Goal: Information Seeking & Learning: Learn about a topic

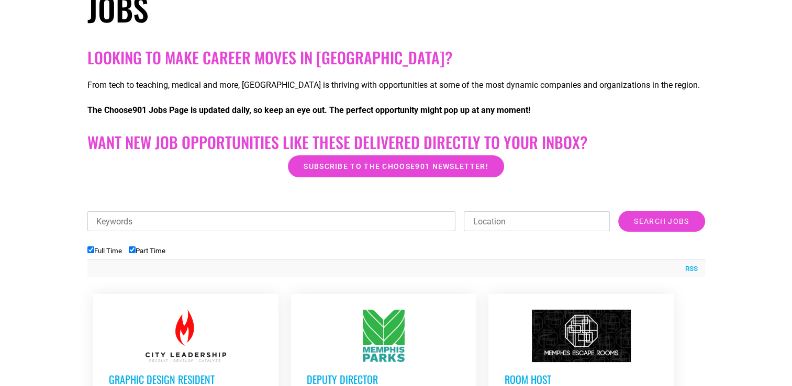
scroll to position [209, 0]
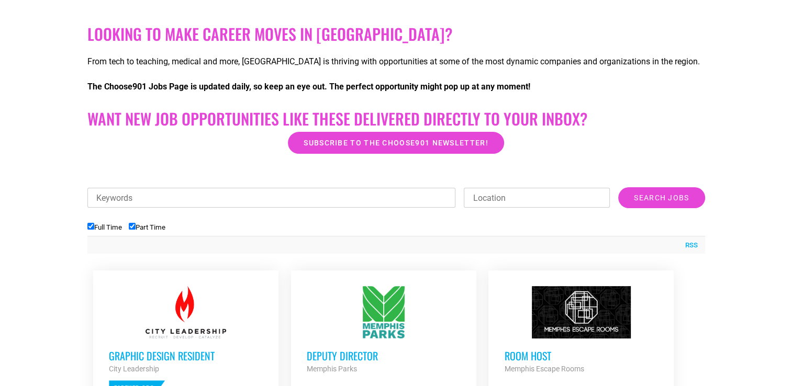
click at [557, 201] on input "Location" at bounding box center [537, 198] width 146 height 20
type input "[GEOGRAPHIC_DATA], [GEOGRAPHIC_DATA]"
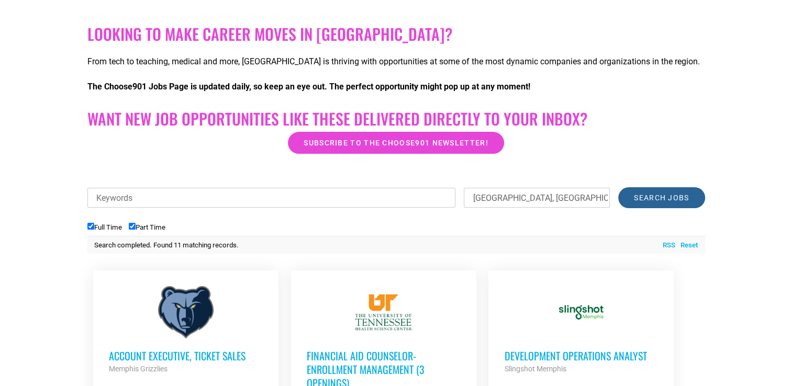
click at [661, 196] on input "Search Jobs" at bounding box center [661, 197] width 86 height 21
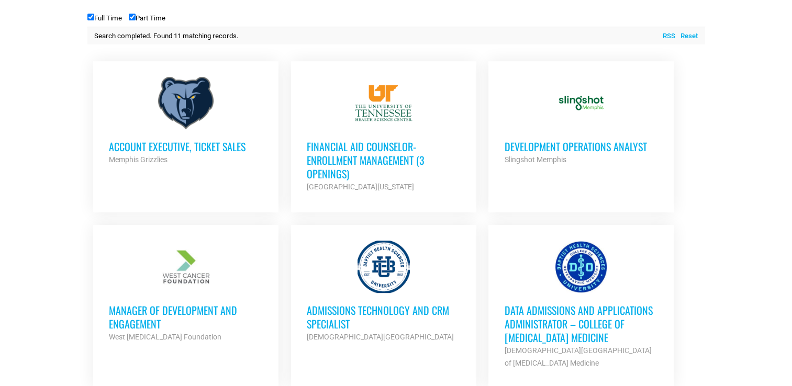
scroll to position [471, 0]
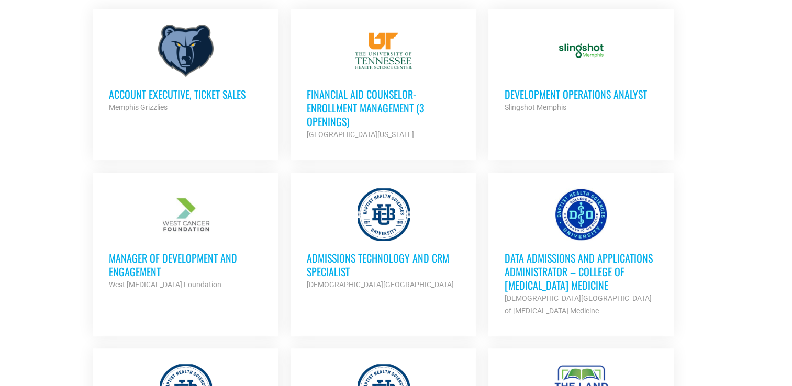
click at [558, 92] on h3 "Development Operations Analyst" at bounding box center [581, 94] width 154 height 14
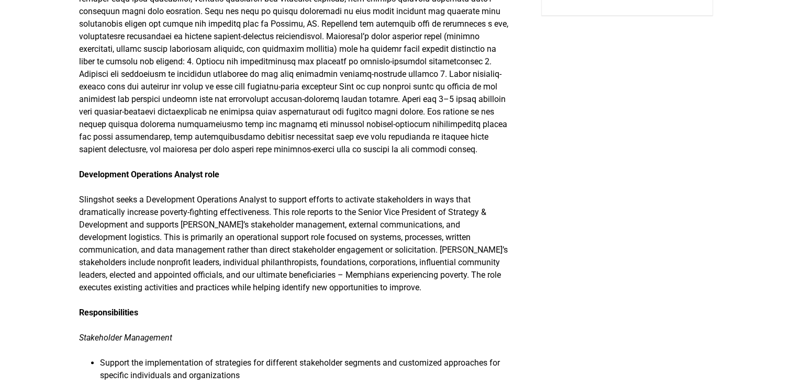
scroll to position [262, 0]
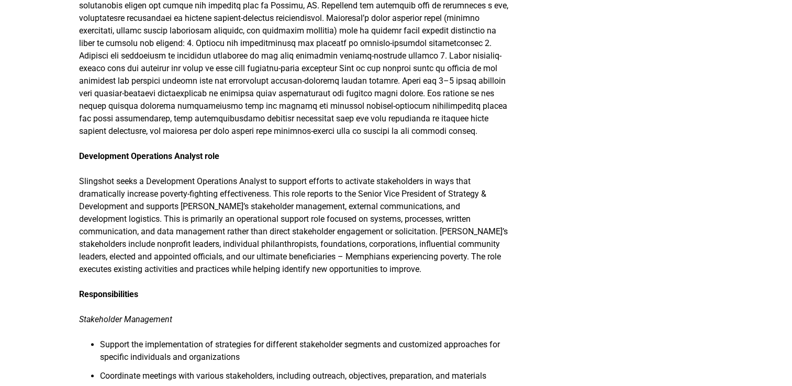
click at [255, 236] on p "Slingshot seeks a Development Operations Analyst to support efforts to activate…" at bounding box center [294, 225] width 430 height 101
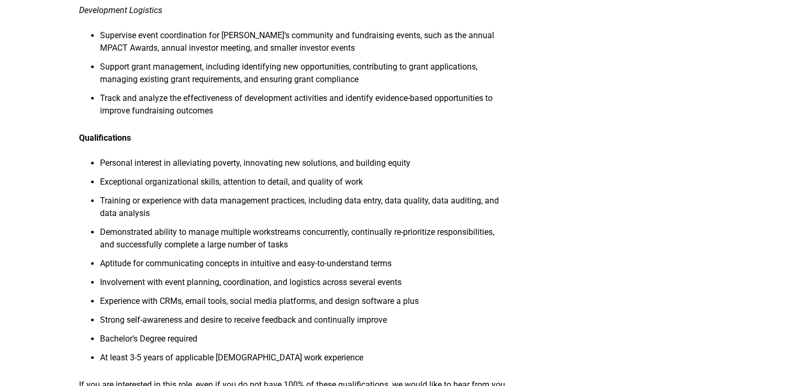
scroll to position [838, 0]
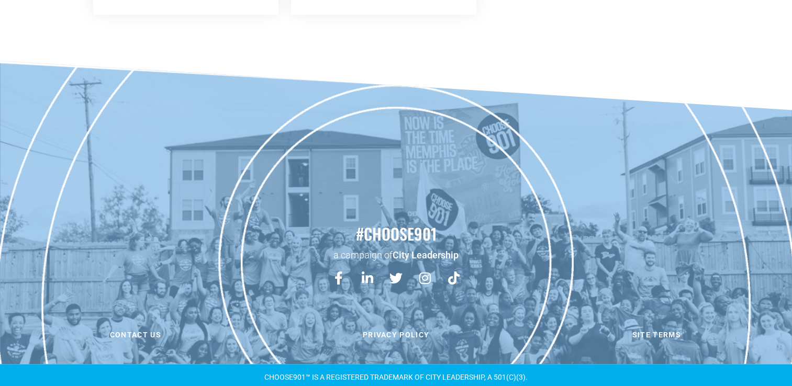
scroll to position [1067, 0]
